Goal: Find specific page/section: Find specific page/section

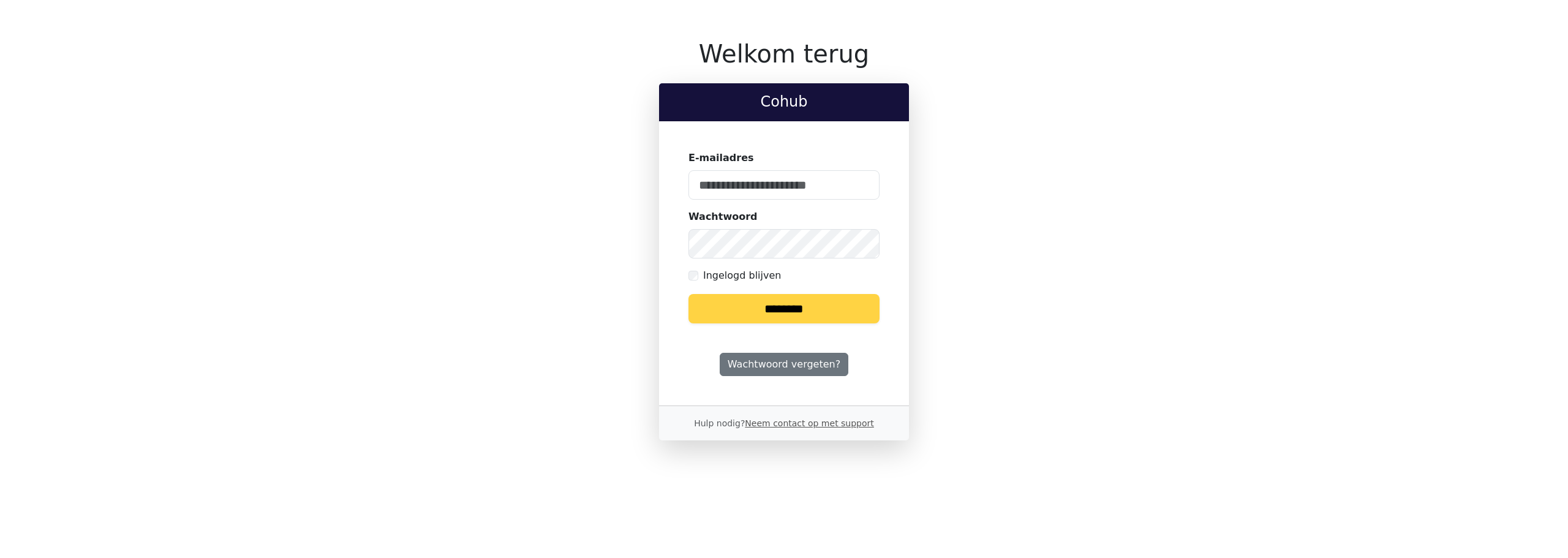
type input "**********"
click at [801, 305] on input "********" at bounding box center [784, 309] width 191 height 30
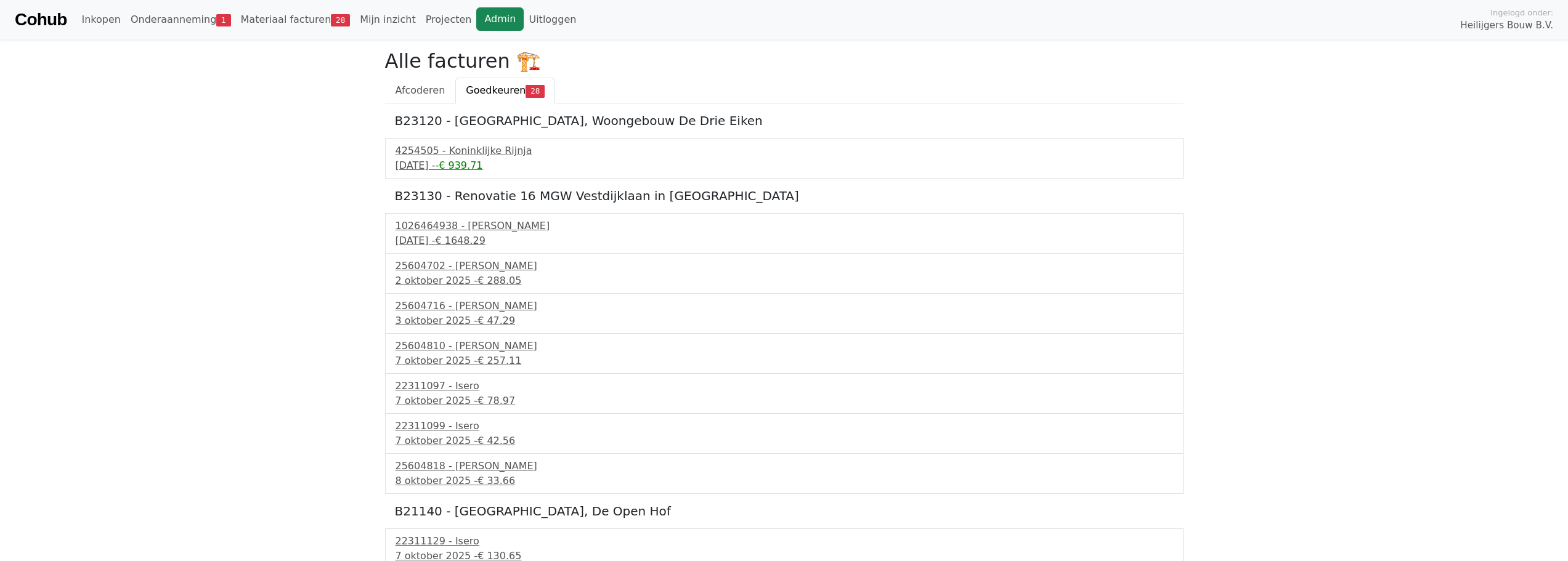
click at [477, 10] on link "Admin" at bounding box center [500, 19] width 47 height 24
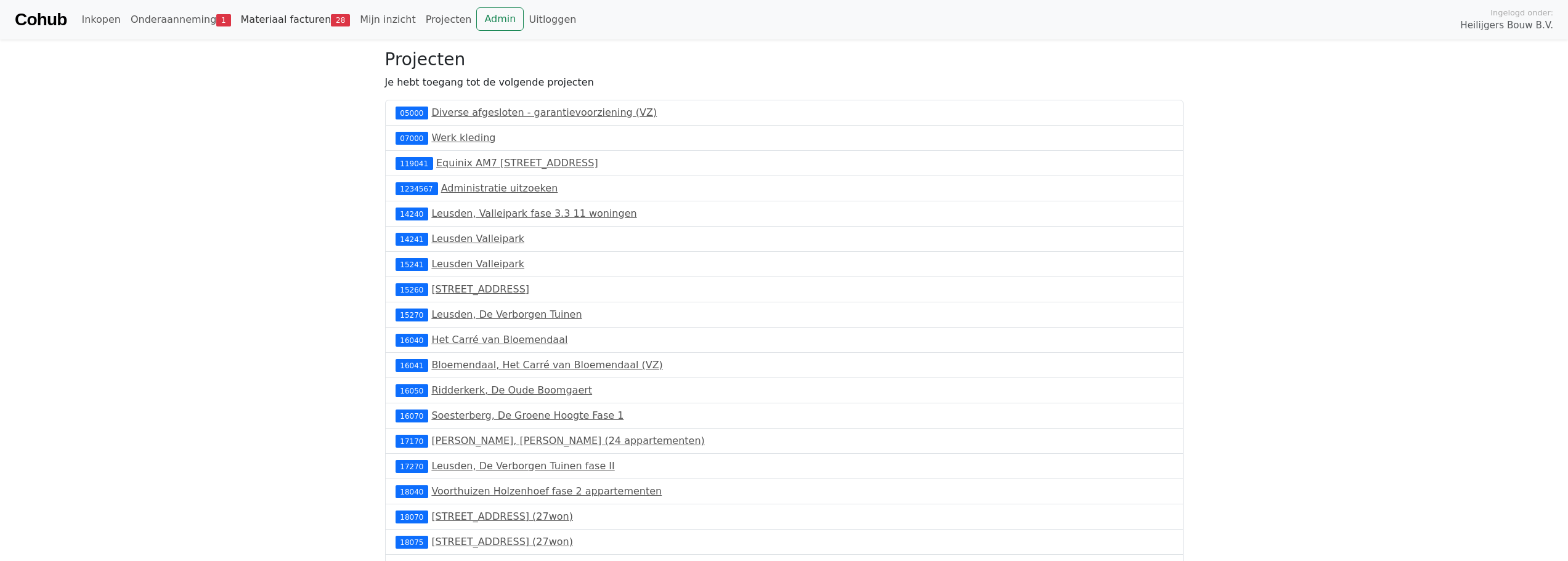
click at [302, 21] on link "Materiaal facturen 28" at bounding box center [296, 19] width 120 height 25
